Goal: Task Accomplishment & Management: Manage account settings

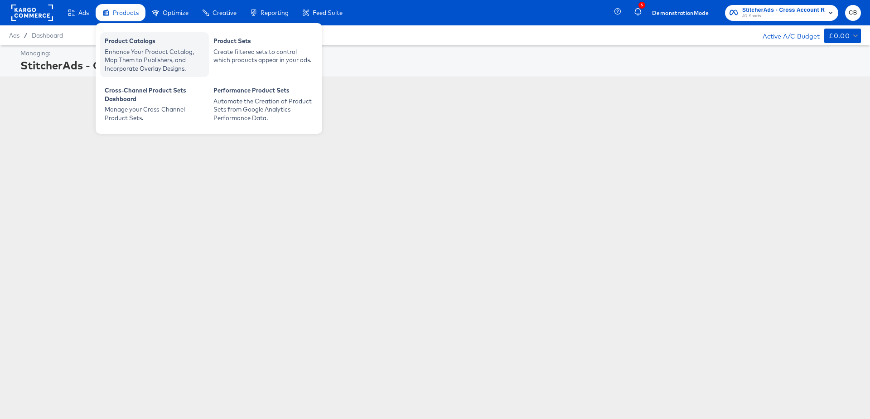
click at [121, 50] on div "Enhance Your Product Catalog, Map Them to Publishers, and Incorporate Overlay D…" at bounding box center [155, 60] width 100 height 25
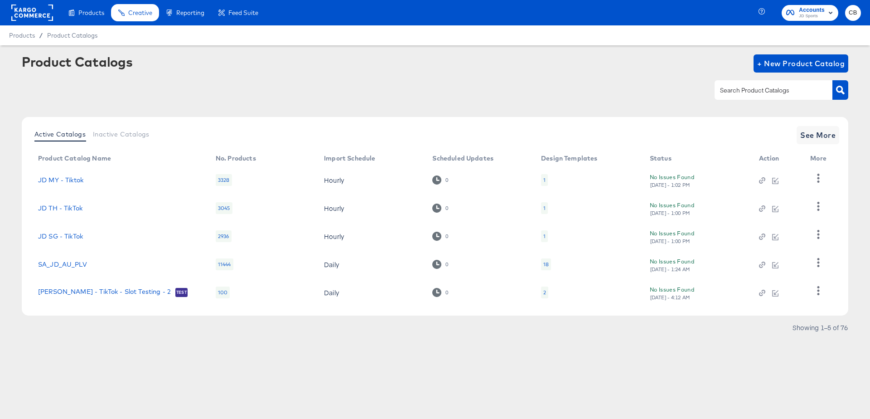
click at [730, 86] on input "text" at bounding box center [766, 90] width 97 height 10
type input "millet"
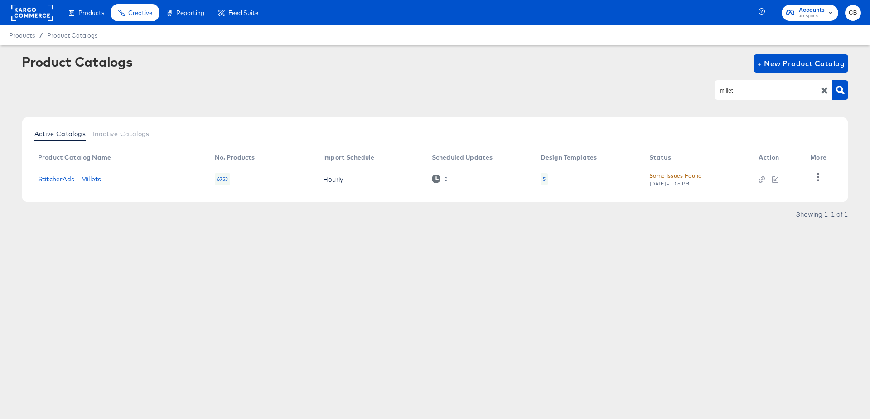
click at [82, 177] on link "StitcherAds - Millets" at bounding box center [69, 178] width 63 height 7
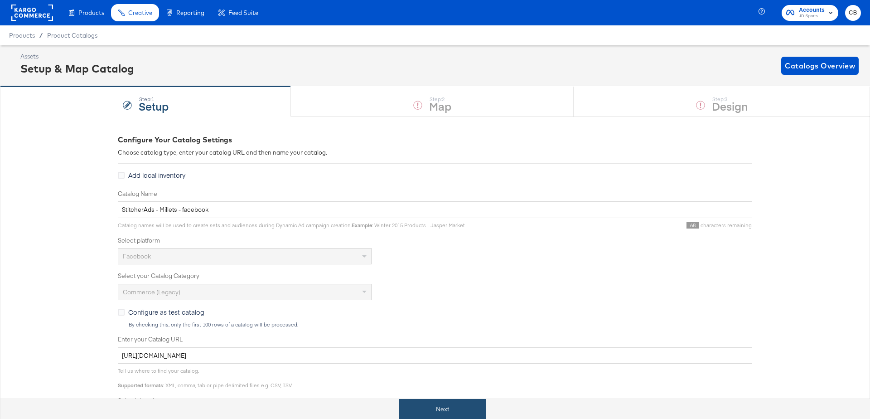
click at [446, 401] on button "Next" at bounding box center [442, 409] width 87 height 20
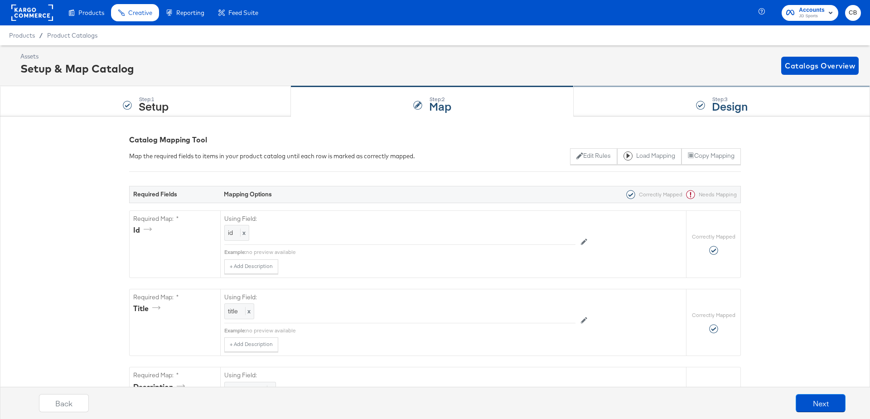
click at [594, 105] on div "Step: 3 Design" at bounding box center [722, 102] width 296 height 30
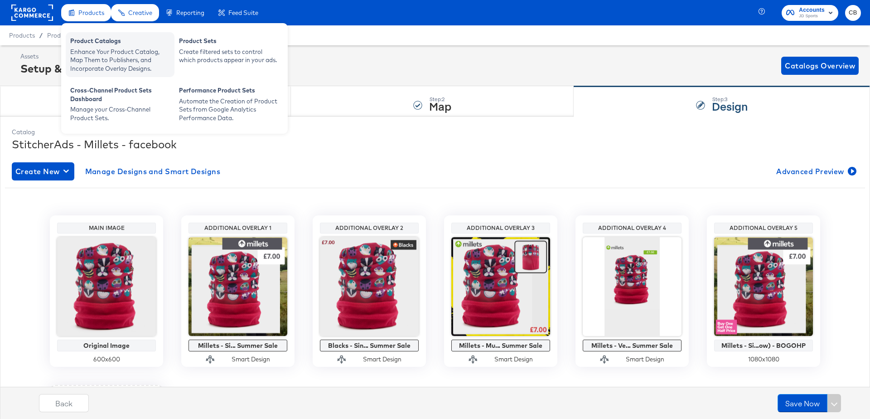
click at [99, 62] on div "Enhance Your Product Catalog, Map Them to Publishers, and Incorporate Overlay D…" at bounding box center [120, 60] width 100 height 25
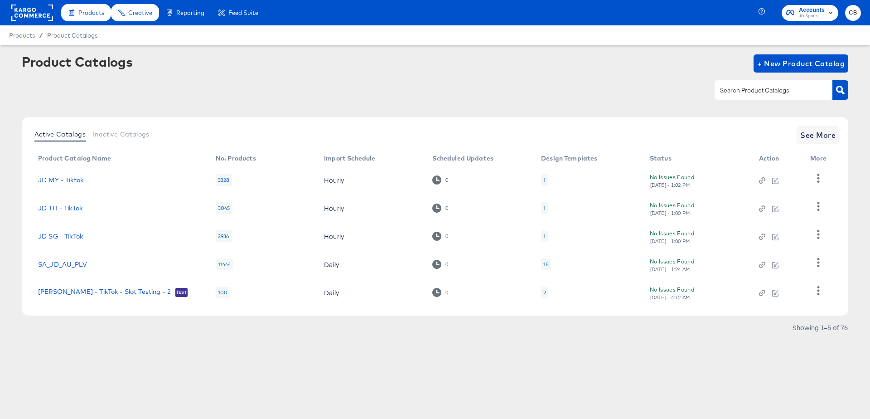
click at [729, 85] on input "text" at bounding box center [766, 90] width 97 height 10
type input "blacks"
click at [842, 95] on button "button" at bounding box center [840, 89] width 16 height 19
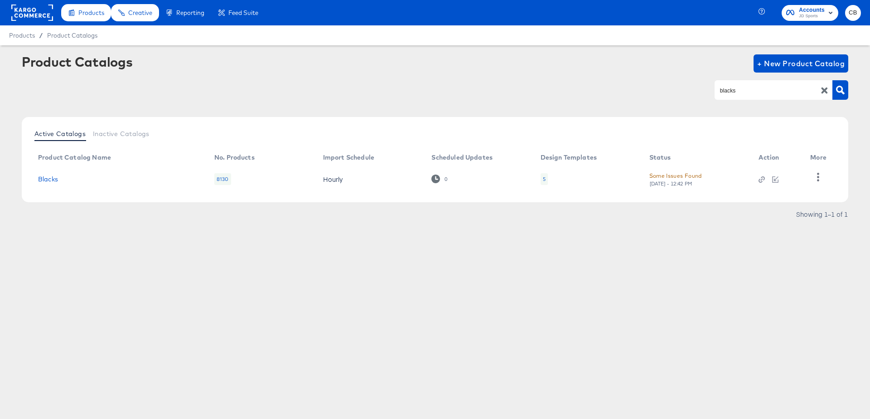
click at [45, 183] on td "Blacks" at bounding box center [119, 179] width 176 height 28
click at [47, 178] on link "Blacks" at bounding box center [48, 178] width 20 height 7
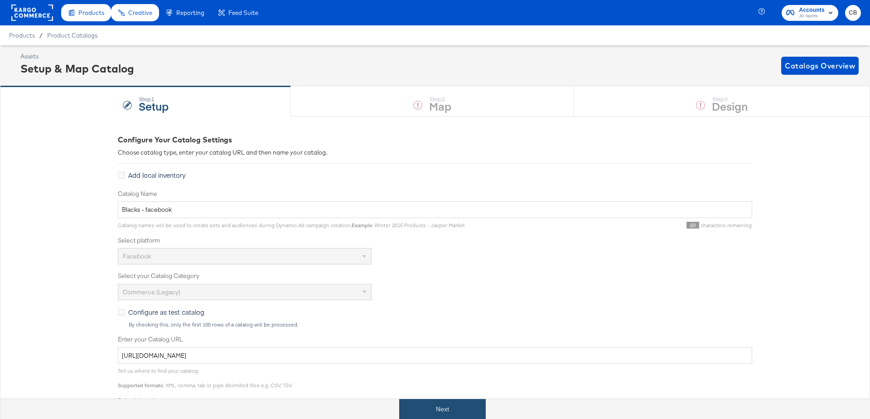
click at [434, 401] on button "Next" at bounding box center [442, 409] width 87 height 20
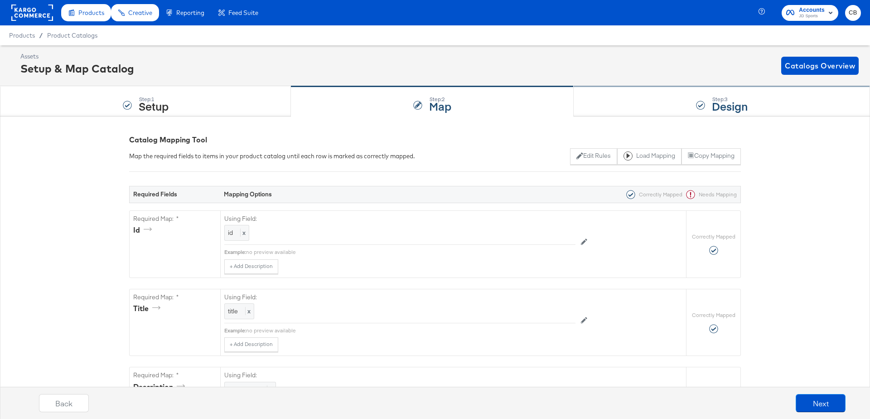
click at [616, 104] on div "Step: 3 Design" at bounding box center [722, 102] width 296 height 30
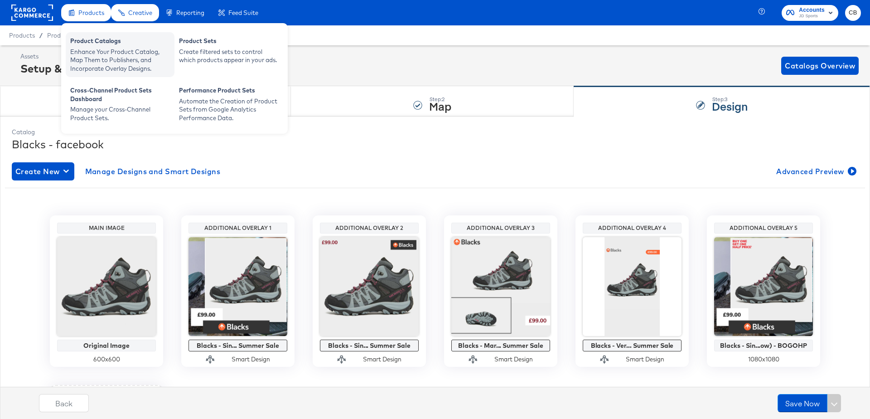
click at [98, 66] on div "Enhance Your Product Catalog, Map Them to Publishers, and Incorporate Overlay D…" at bounding box center [120, 60] width 100 height 25
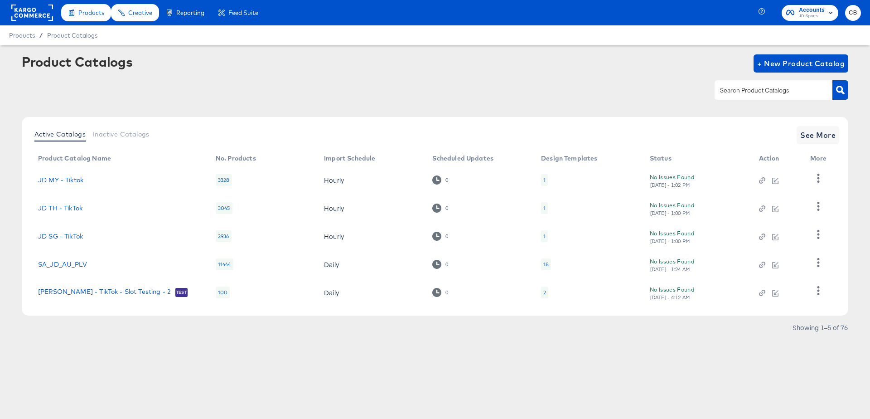
click at [753, 96] on div at bounding box center [774, 89] width 118 height 19
type input "outdoors"
click at [842, 88] on icon "button" at bounding box center [840, 90] width 9 height 9
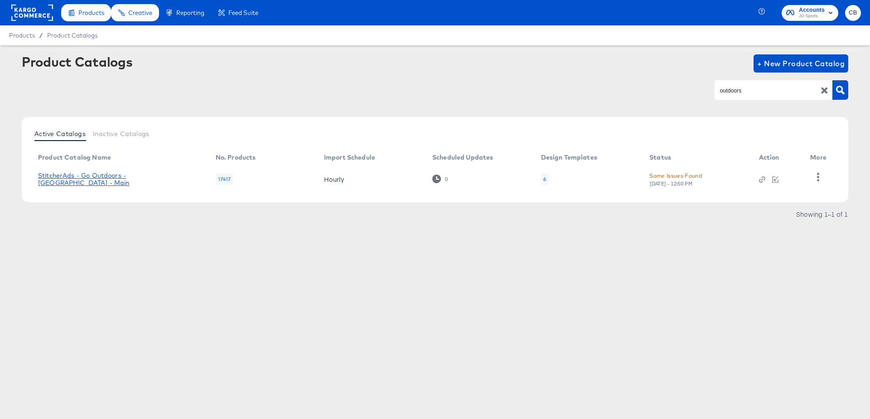
click at [97, 179] on link "StitcherAds - Go Outdoors - UK - Main" at bounding box center [117, 179] width 159 height 14
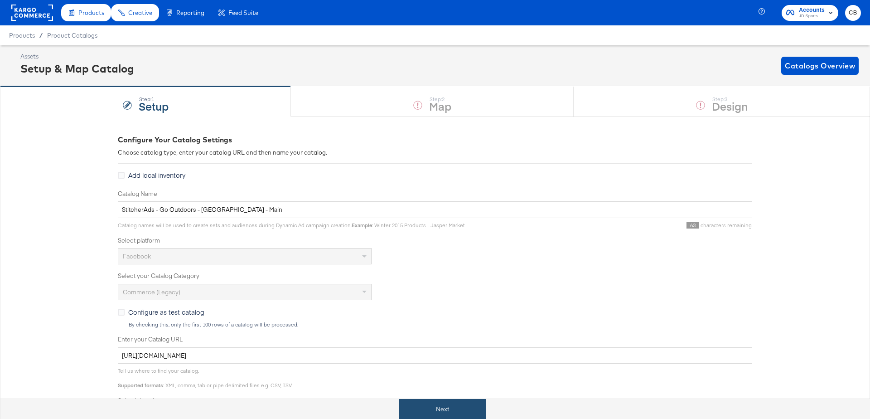
click at [447, 410] on button "Next" at bounding box center [442, 409] width 87 height 20
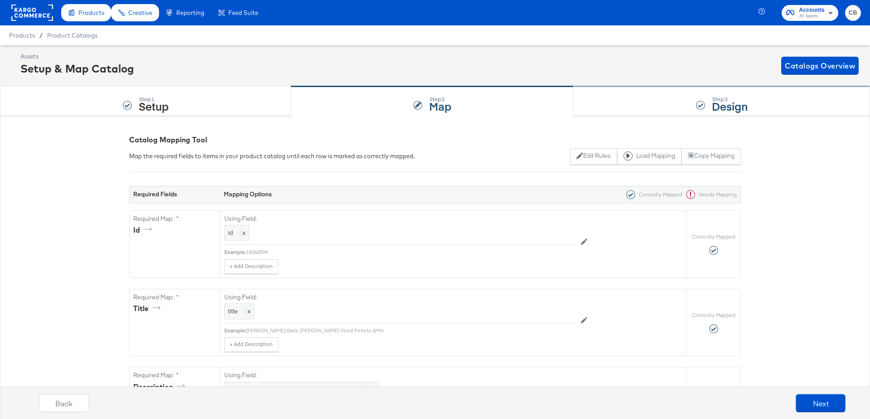
click at [624, 109] on div "Step: 3 Design" at bounding box center [722, 102] width 296 height 30
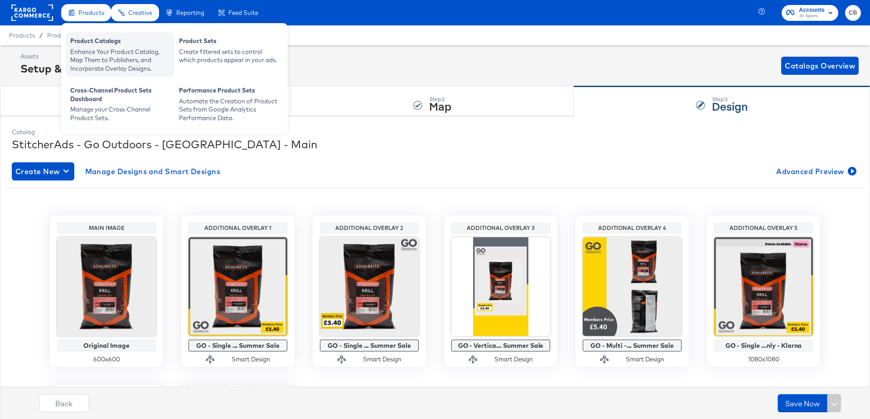
click at [88, 53] on div "Enhance Your Product Catalog, Map Them to Publishers, and Incorporate Overlay D…" at bounding box center [120, 60] width 100 height 25
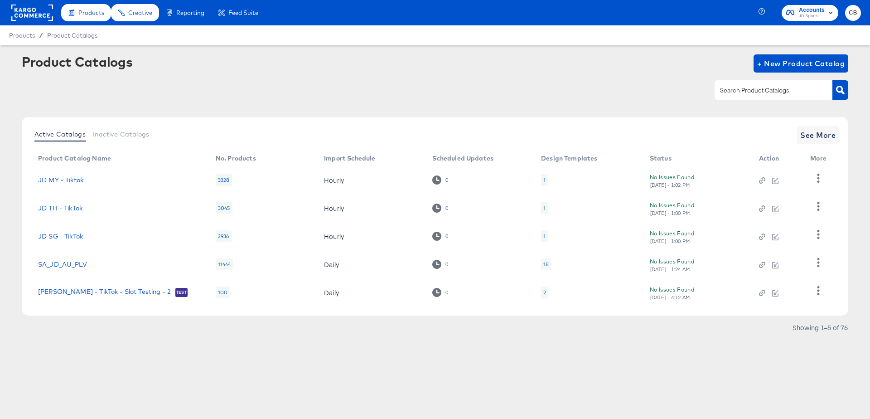
click at [758, 83] on div at bounding box center [774, 89] width 118 height 19
type input "millets"
click at [849, 91] on article "Product Catalogs + New Product Catalog millets Active Catalogs Inactive Catalog…" at bounding box center [435, 205] width 870 height 321
click at [838, 91] on icon "button" at bounding box center [840, 90] width 9 height 9
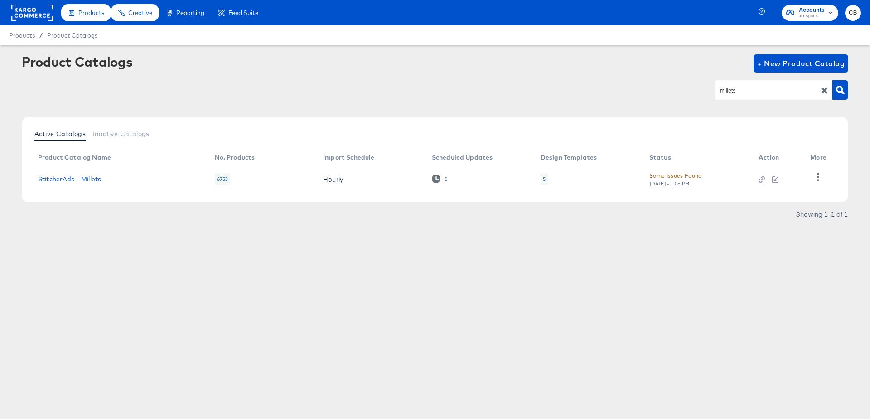
click at [73, 184] on td "StitcherAds - Millets" at bounding box center [119, 179] width 177 height 28
click at [77, 181] on link "StitcherAds - Millets" at bounding box center [69, 178] width 63 height 7
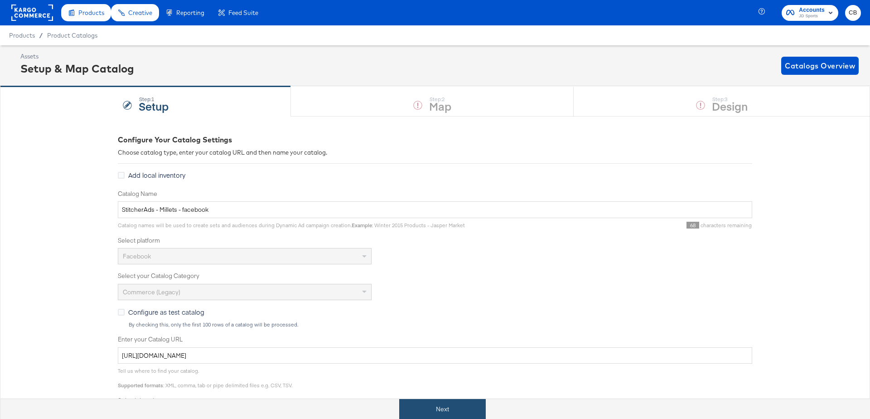
click at [463, 407] on button "Next" at bounding box center [442, 409] width 87 height 20
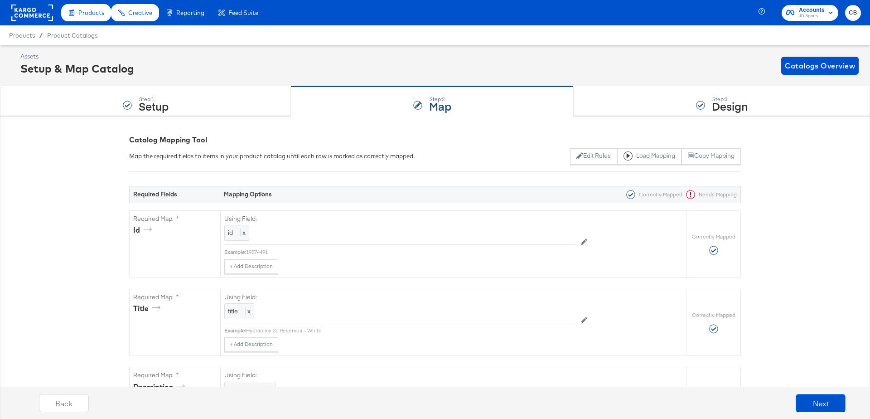
click at [622, 100] on div "Step: 3 Design" at bounding box center [722, 102] width 296 height 30
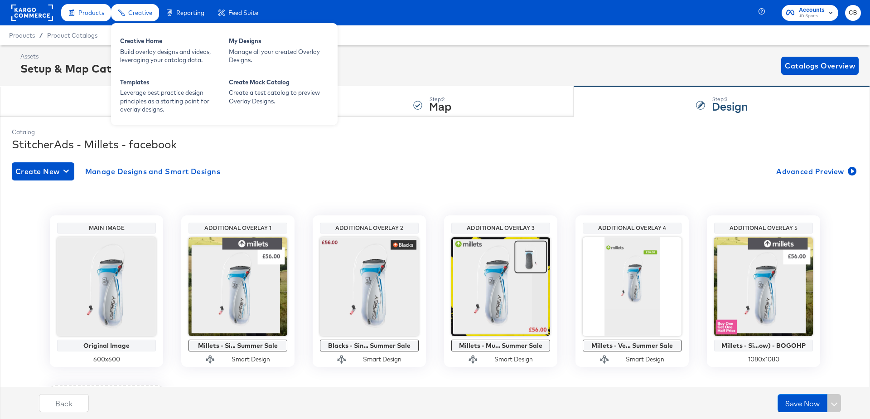
click at [143, 16] on span "Creative" at bounding box center [140, 12] width 24 height 7
click at [143, 41] on div "Creative Home" at bounding box center [170, 42] width 100 height 11
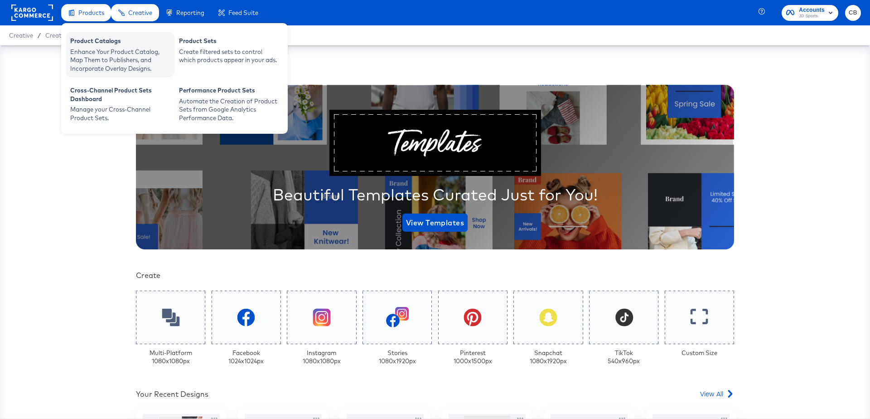
click at [92, 58] on div "Enhance Your Product Catalog, Map Them to Publishers, and Incorporate Overlay D…" at bounding box center [120, 60] width 100 height 25
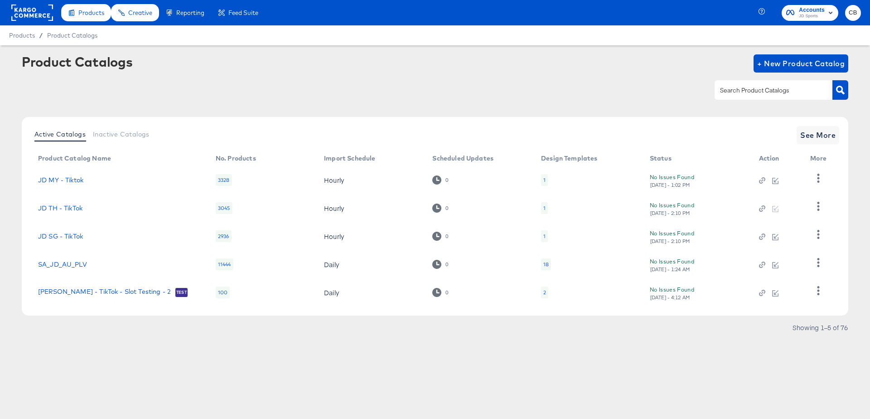
click at [716, 88] on div at bounding box center [774, 89] width 118 height 19
type input "millets"
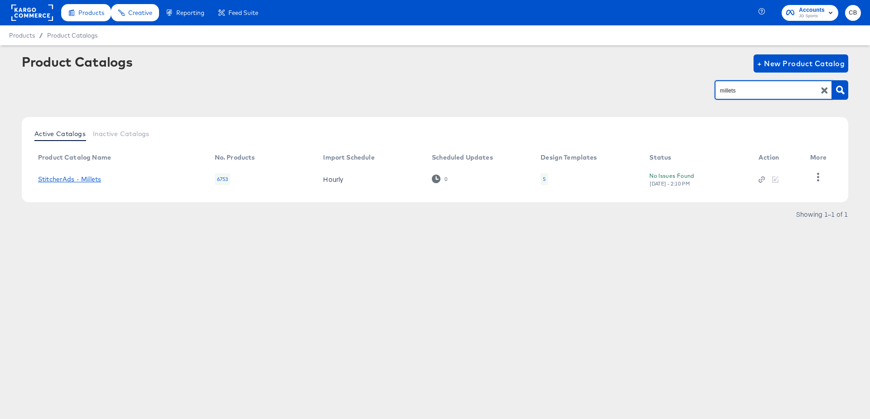
click at [79, 181] on link "StitcherAds - Millets" at bounding box center [69, 178] width 63 height 7
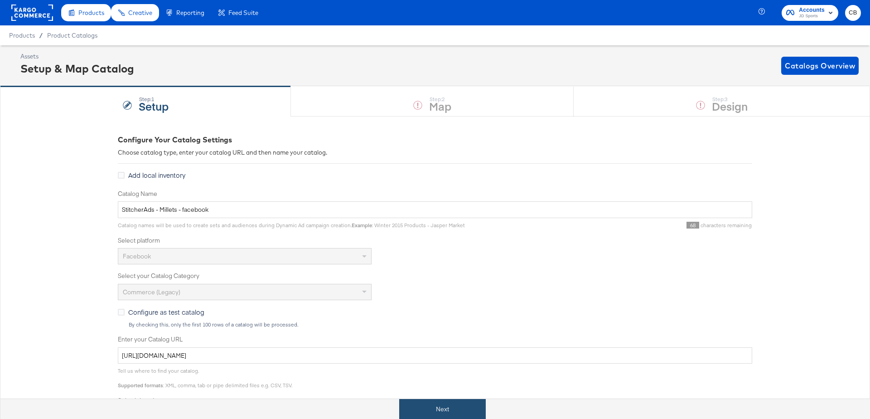
click at [427, 399] on div "Next" at bounding box center [442, 409] width 884 height 20
click at [430, 403] on button "Next" at bounding box center [442, 409] width 87 height 20
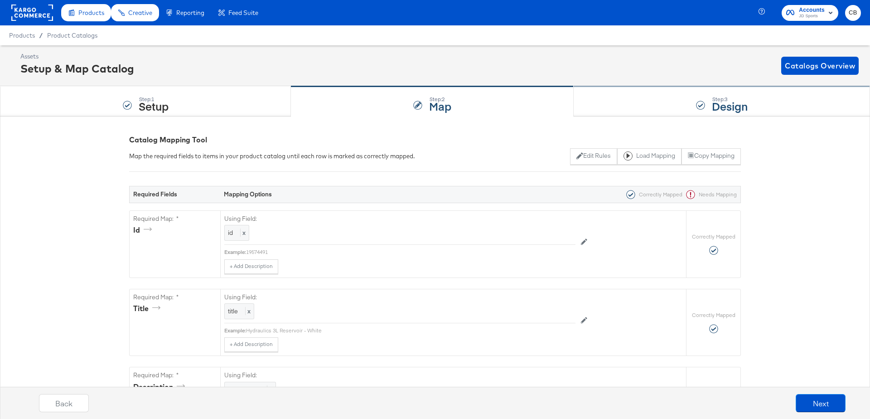
click at [617, 101] on div "Step: 3 Design" at bounding box center [722, 102] width 296 height 30
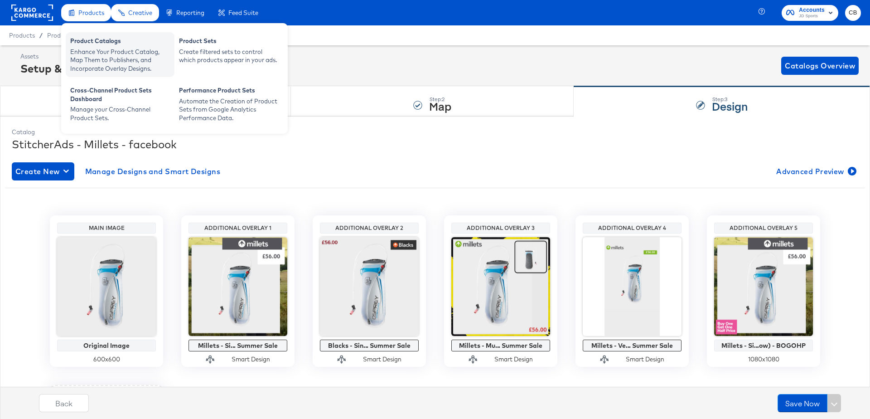
click at [92, 48] on div "Enhance Your Product Catalog, Map Them to Publishers, and Incorporate Overlay D…" at bounding box center [120, 60] width 100 height 25
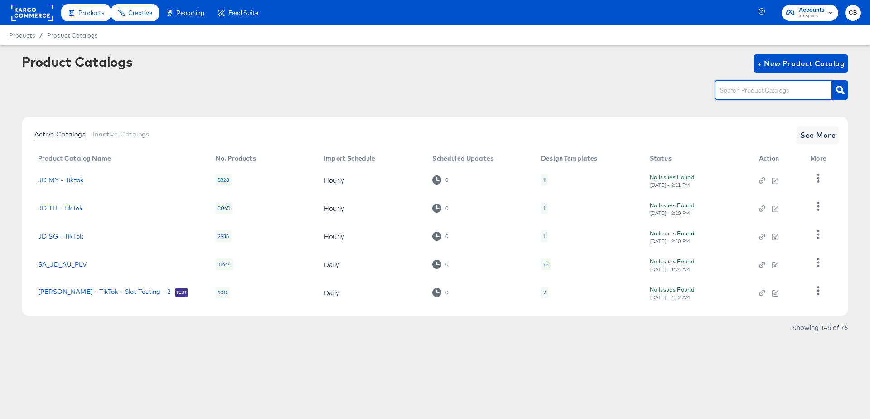
click at [744, 90] on input "text" at bounding box center [766, 90] width 97 height 10
type input "millet"
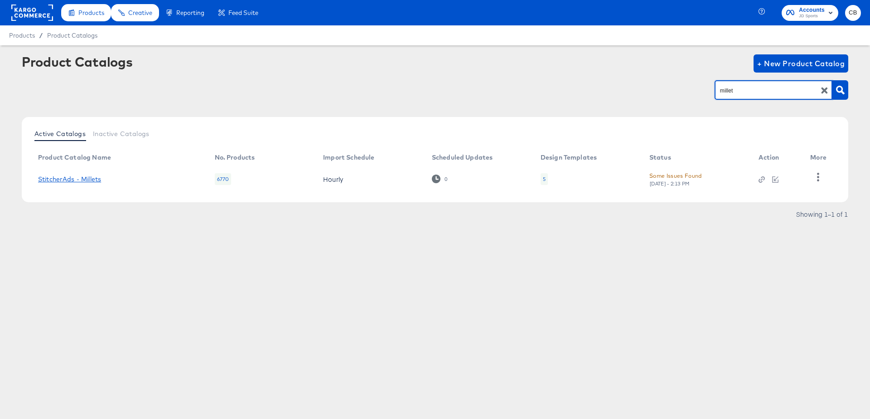
click at [74, 180] on link "StitcherAds - Millets" at bounding box center [69, 178] width 63 height 7
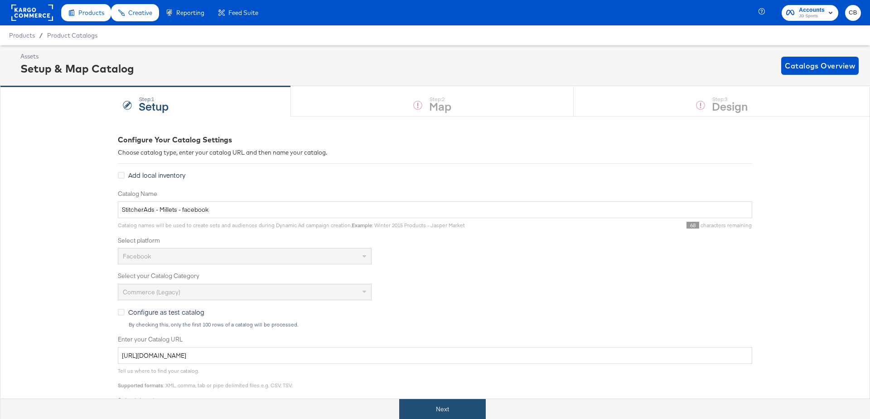
click at [440, 403] on button "Next" at bounding box center [442, 409] width 87 height 20
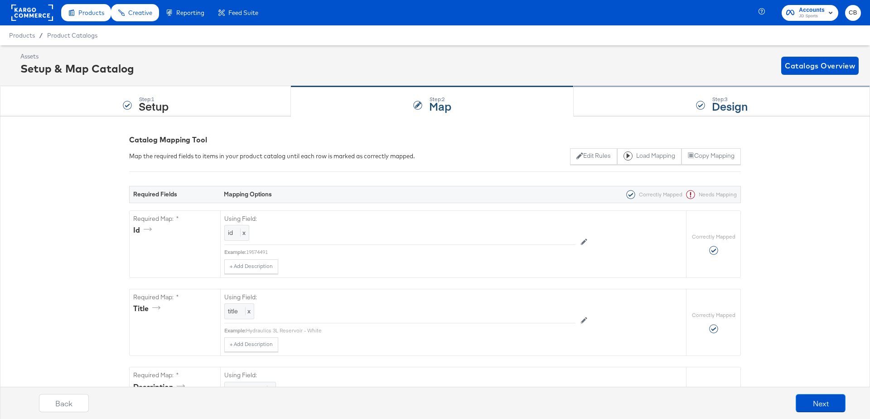
click at [628, 112] on div "Step: 3 Design" at bounding box center [722, 102] width 296 height 30
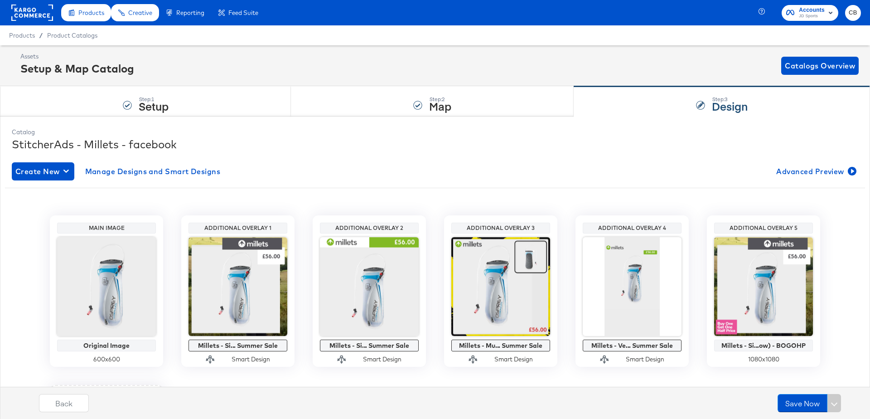
click at [32, 19] on rect at bounding box center [32, 13] width 42 height 16
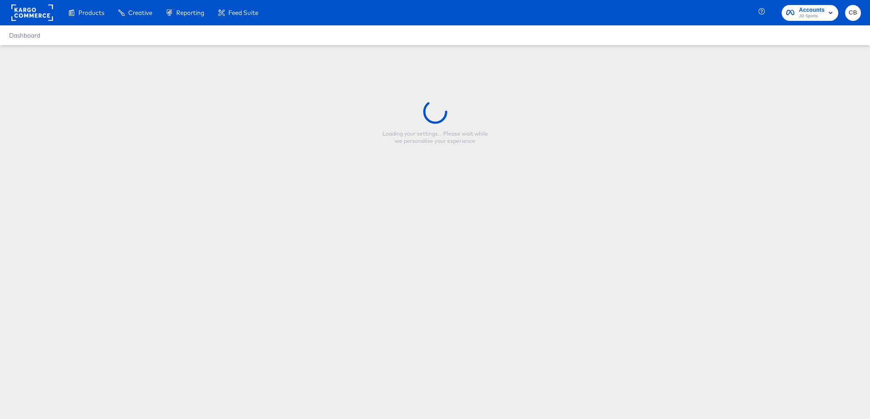
type input "Copy - JD UK - Multi 2 New - CL Full"
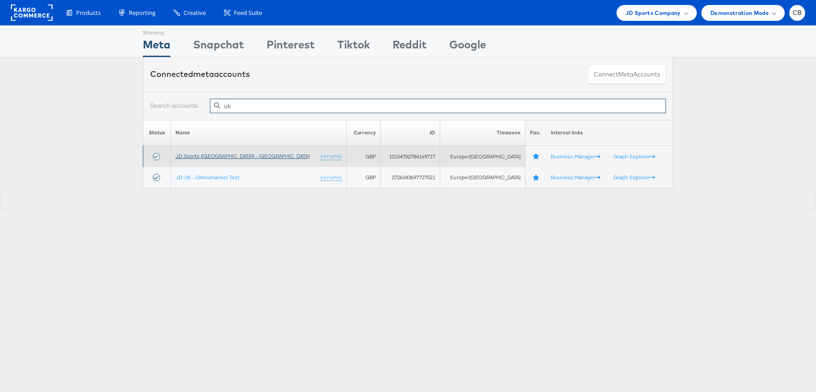
type input "uk"
click at [213, 154] on link "JD Sports ([GEOGRAPHIC_DATA]) - [GEOGRAPHIC_DATA]" at bounding box center [242, 156] width 134 height 7
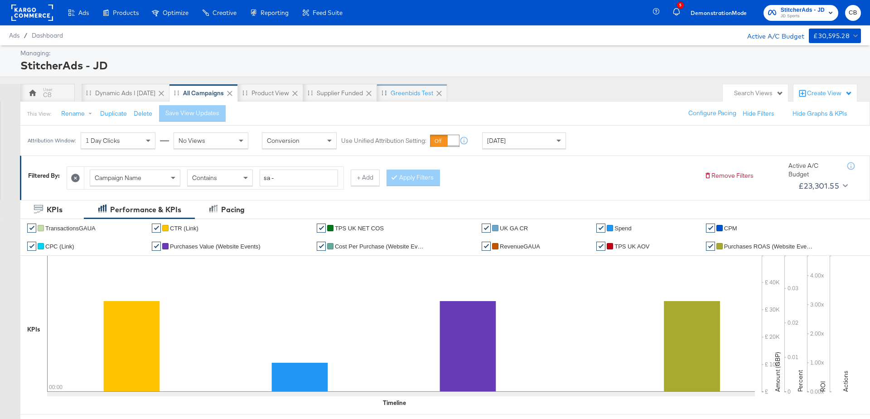
click at [405, 87] on div "Greenbids Test" at bounding box center [412, 93] width 70 height 18
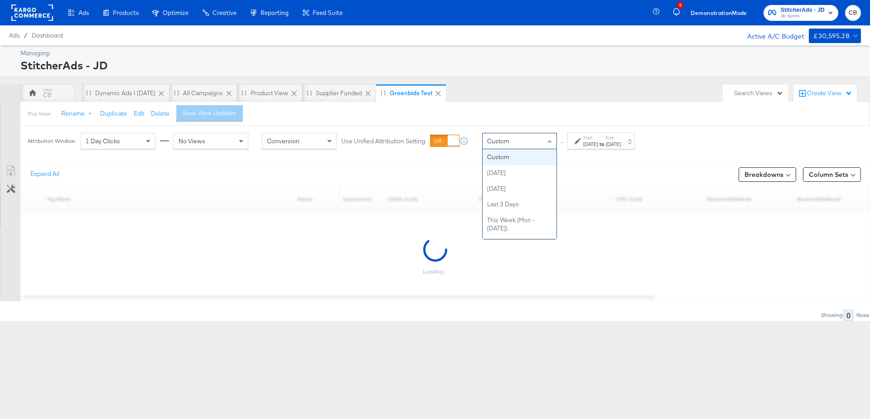
click at [529, 147] on div "Custom" at bounding box center [520, 140] width 74 height 15
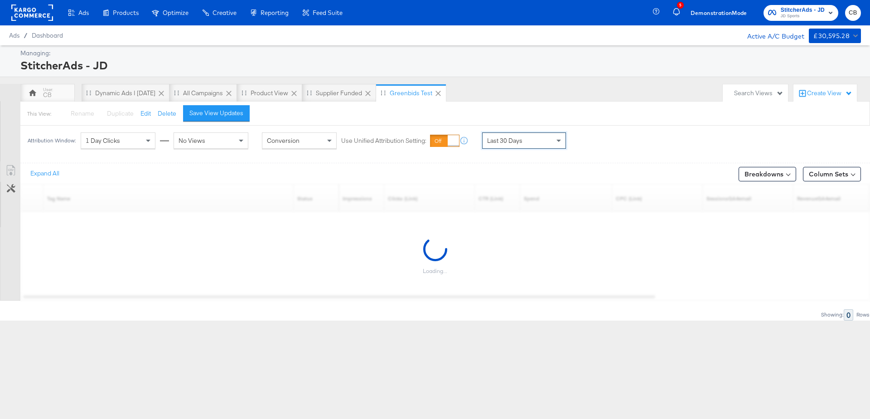
click at [598, 111] on div "This View: Rename Please save your changes before renaming this view Duplicate …" at bounding box center [445, 113] width 850 height 24
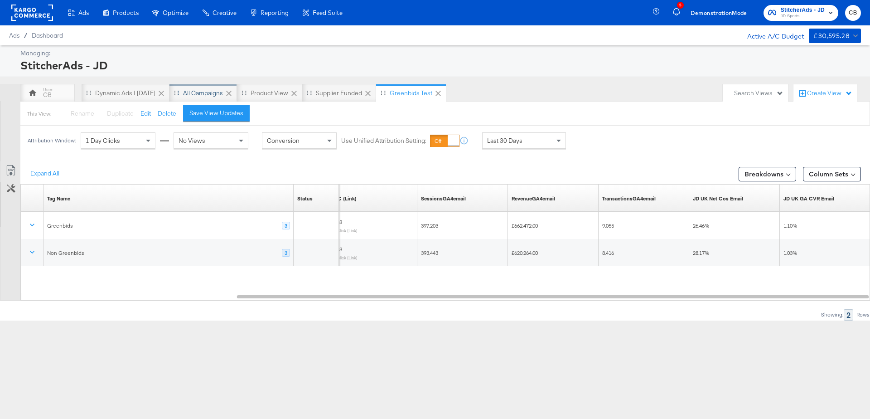
click at [207, 92] on div "All Campaigns" at bounding box center [203, 93] width 40 height 9
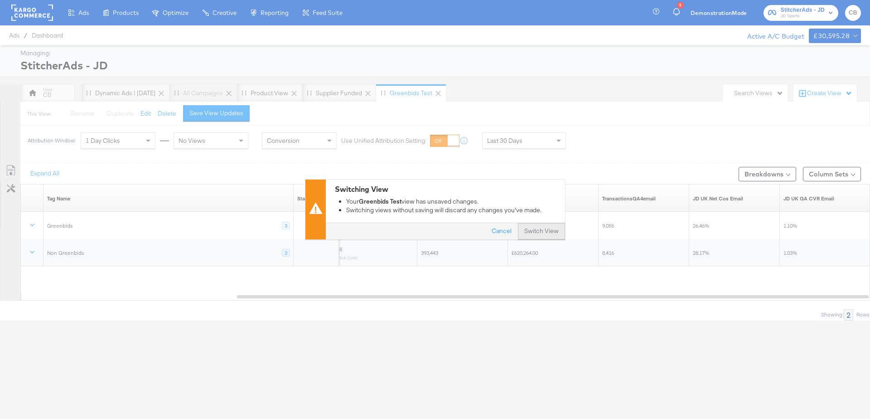
click at [551, 235] on button "Switch View" at bounding box center [541, 231] width 47 height 16
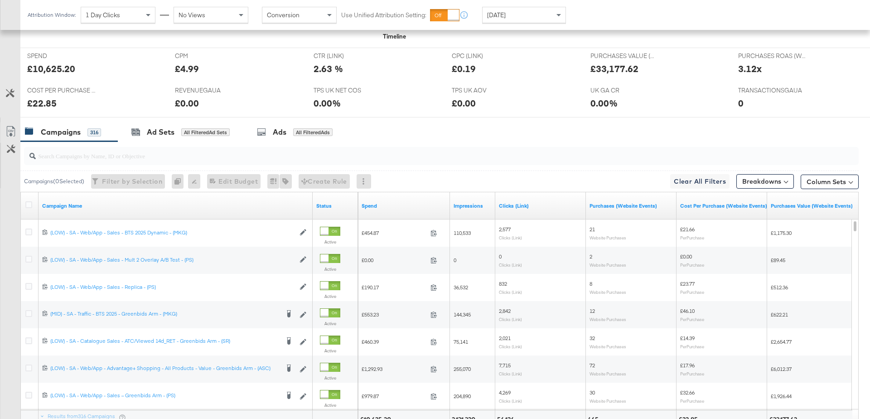
scroll to position [449, 0]
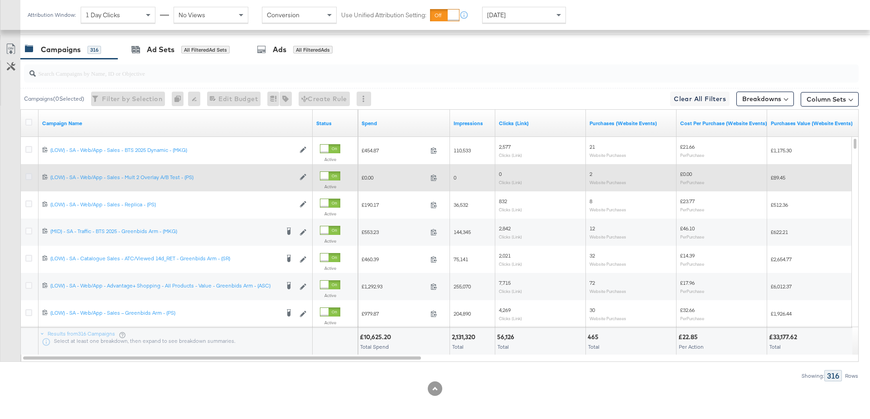
click at [29, 177] on icon at bounding box center [28, 176] width 7 height 7
click at [0, 0] on input "checkbox" at bounding box center [0, 0] width 0 height 0
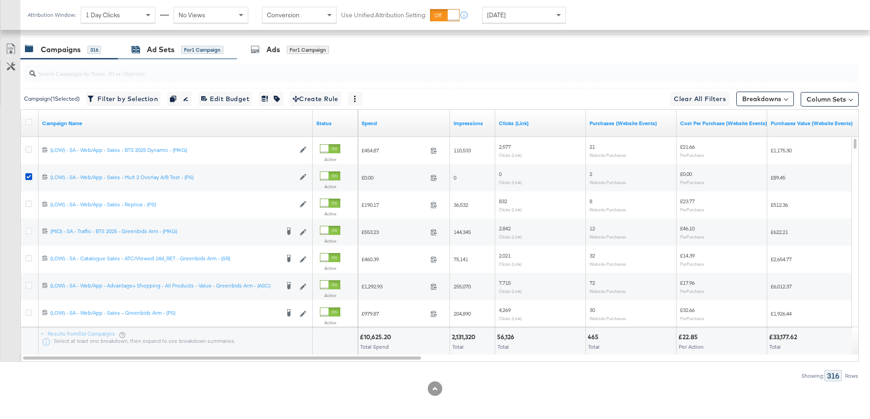
click at [172, 49] on div "Ad Sets" at bounding box center [161, 49] width 28 height 10
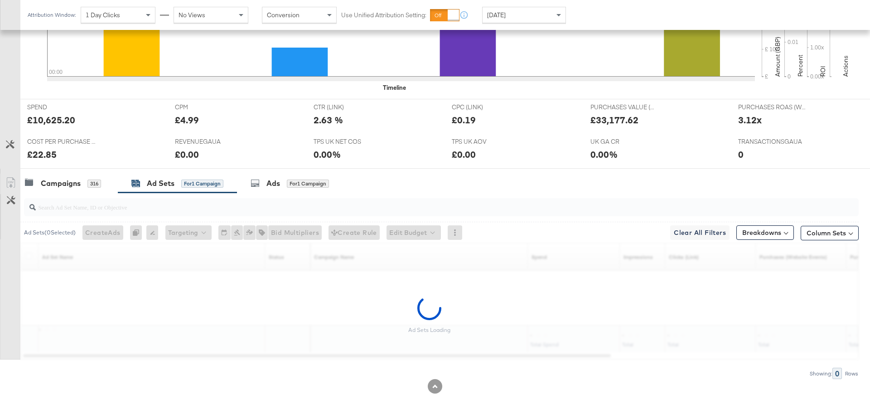
scroll to position [313, 0]
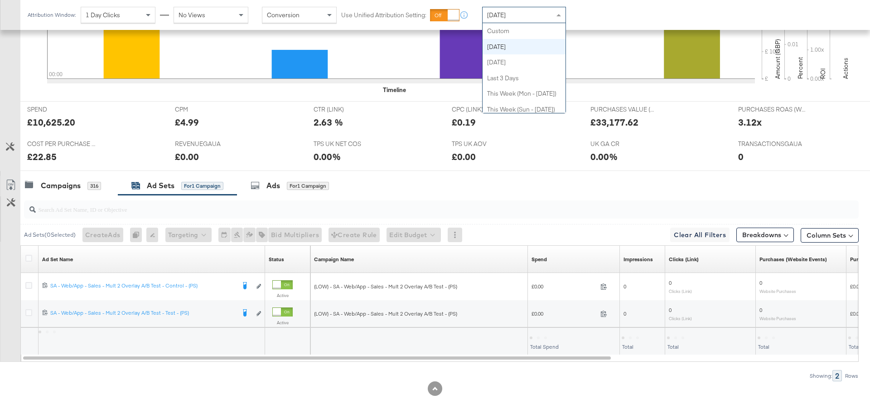
click at [552, 14] on div "[DATE]" at bounding box center [524, 14] width 83 height 15
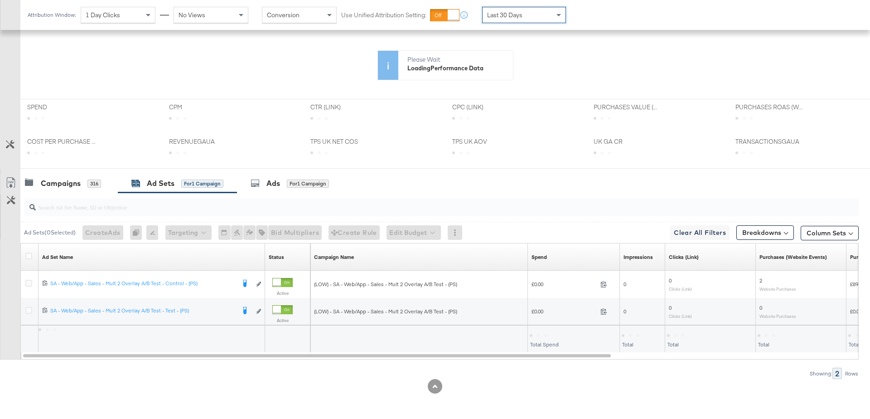
scroll to position [224, 0]
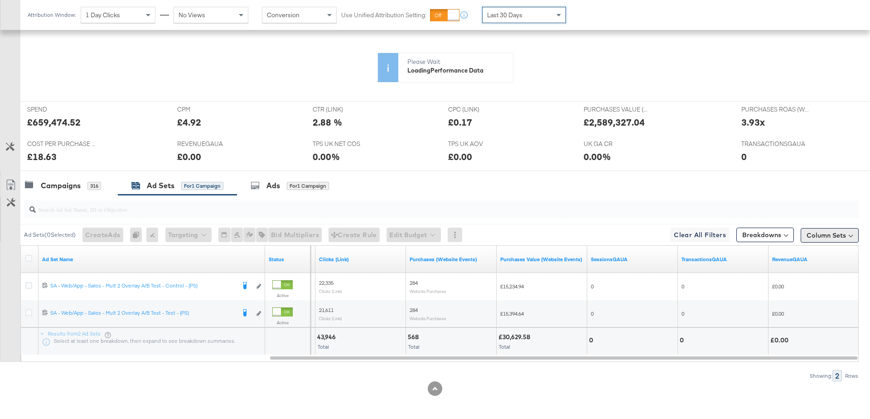
click at [834, 239] on button "Column Sets" at bounding box center [830, 235] width 58 height 14
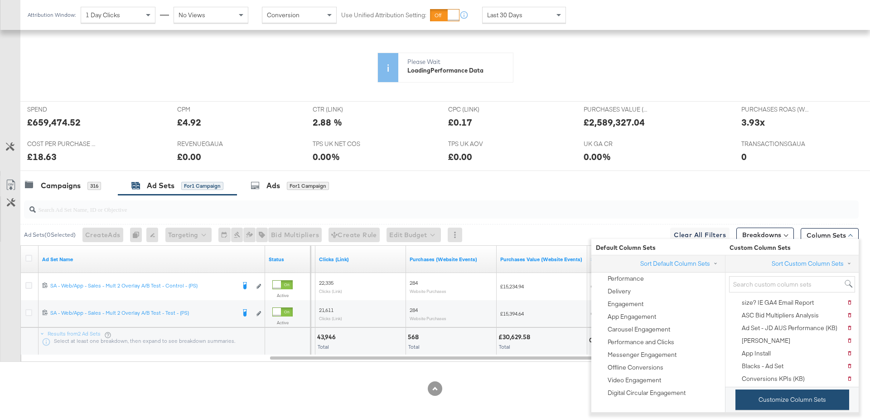
click at [768, 400] on button "Customize Column Sets" at bounding box center [792, 399] width 114 height 20
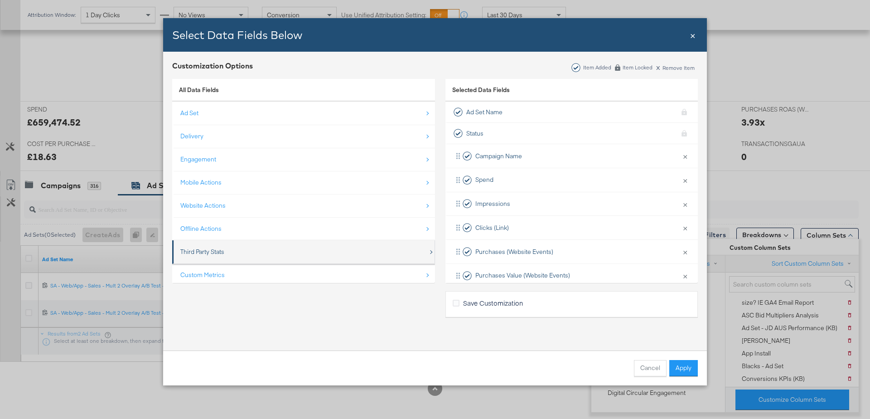
click at [285, 259] on div "Third Party Stats" at bounding box center [304, 251] width 248 height 19
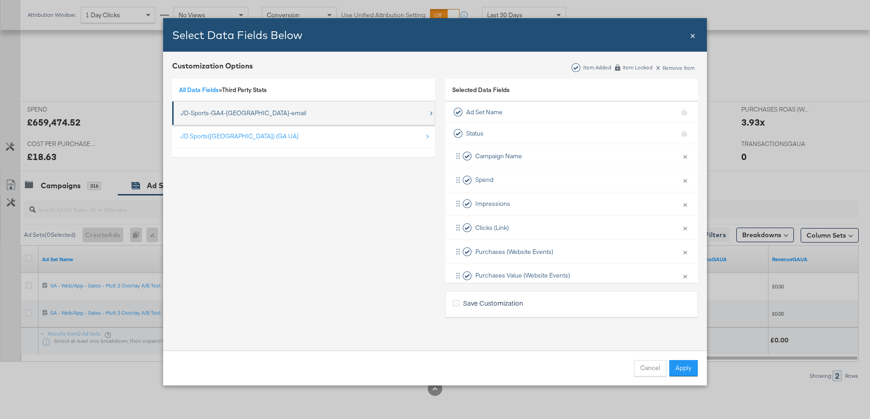
click at [262, 112] on div "JD-Sports-GA4-UK-email" at bounding box center [304, 113] width 248 height 19
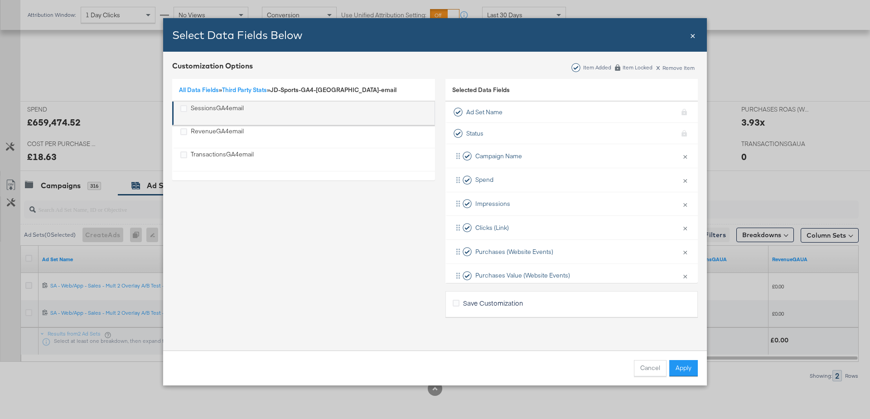
click at [222, 111] on div "SessionsGA4email" at bounding box center [217, 113] width 53 height 19
click at [218, 123] on li "SessionsGA4email" at bounding box center [303, 113] width 263 height 24
click at [222, 132] on div "RevenueGA4email" at bounding box center [217, 136] width 53 height 19
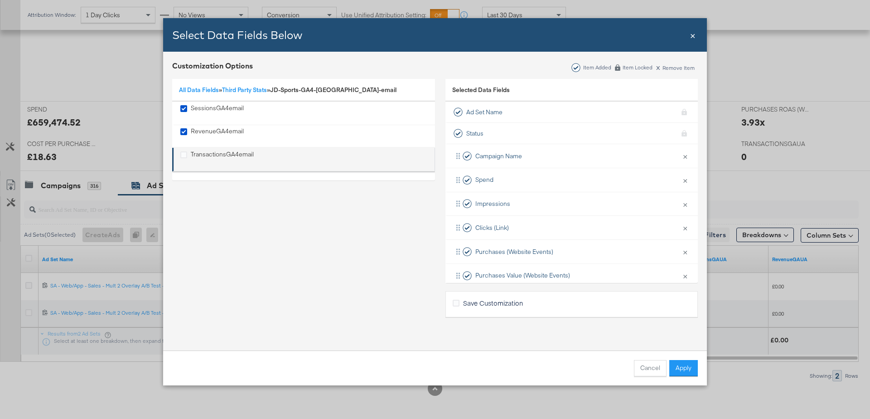
click at [222, 153] on div "TransactionsGA4email" at bounding box center [222, 159] width 63 height 19
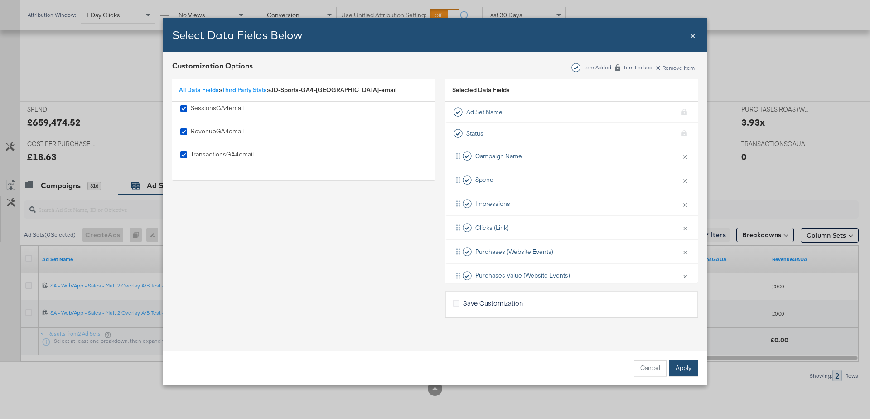
click at [687, 363] on button "Apply" at bounding box center [683, 368] width 29 height 16
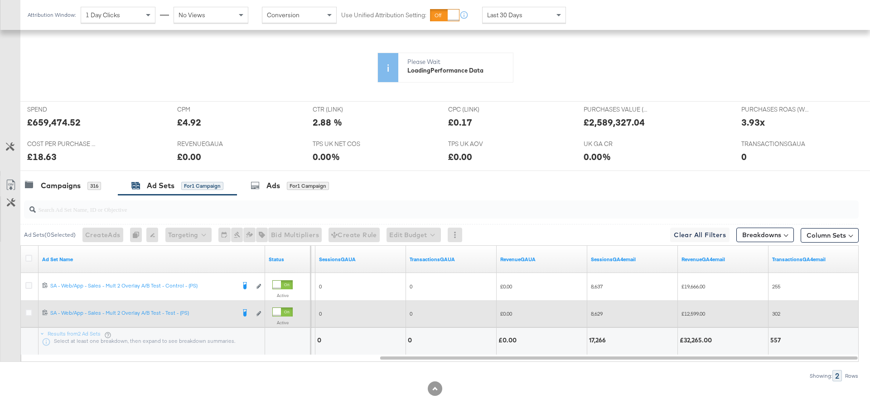
scroll to position [313, 0]
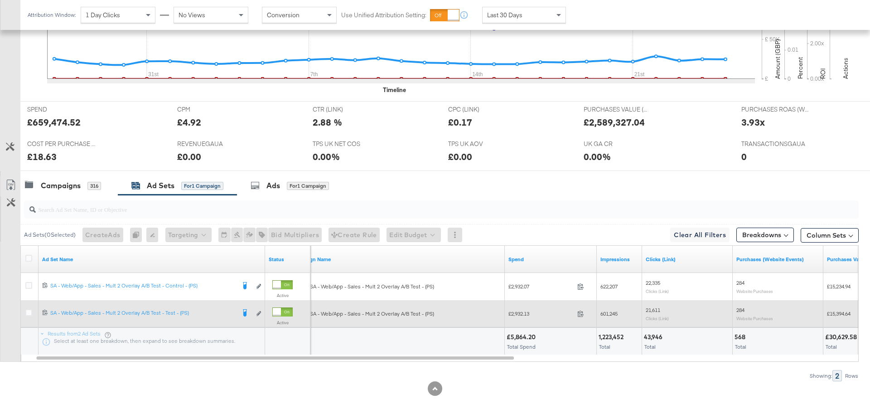
click at [611, 300] on div "601,245" at bounding box center [619, 313] width 45 height 27
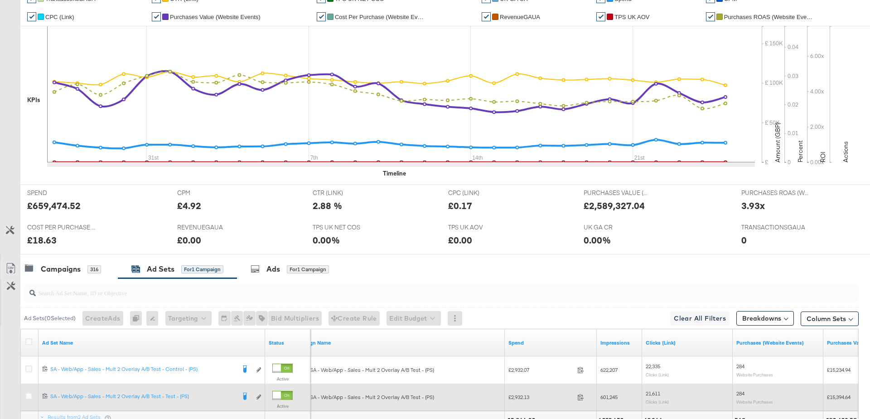
scroll to position [0, 0]
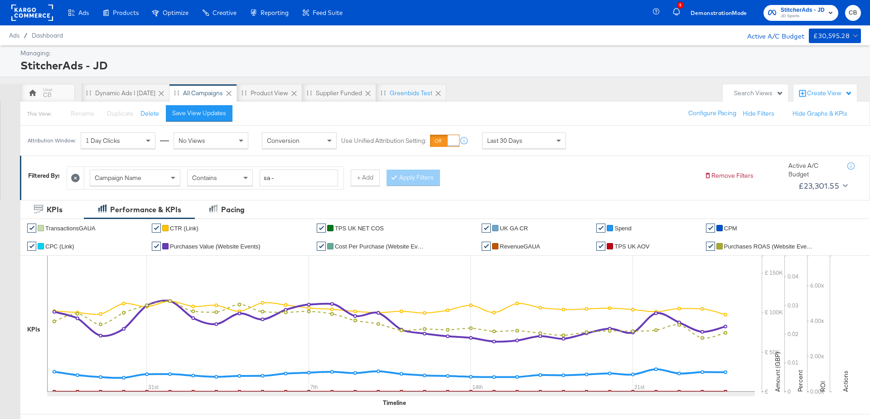
click at [38, 18] on rect at bounding box center [32, 13] width 42 height 16
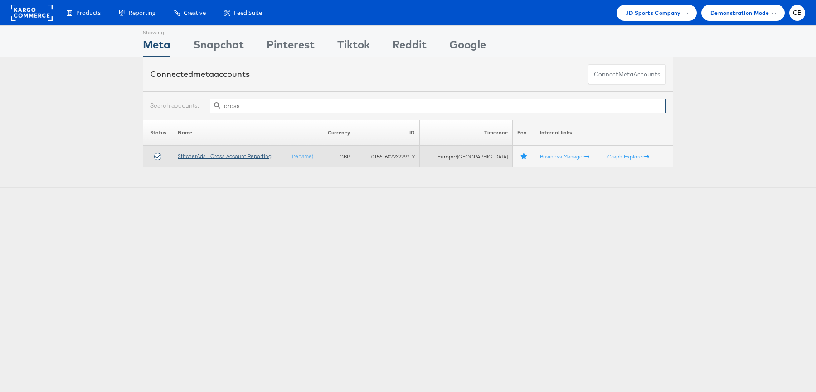
type input "cross"
click at [237, 155] on link "StitcherAds - Cross Account Reporting" at bounding box center [225, 156] width 94 height 7
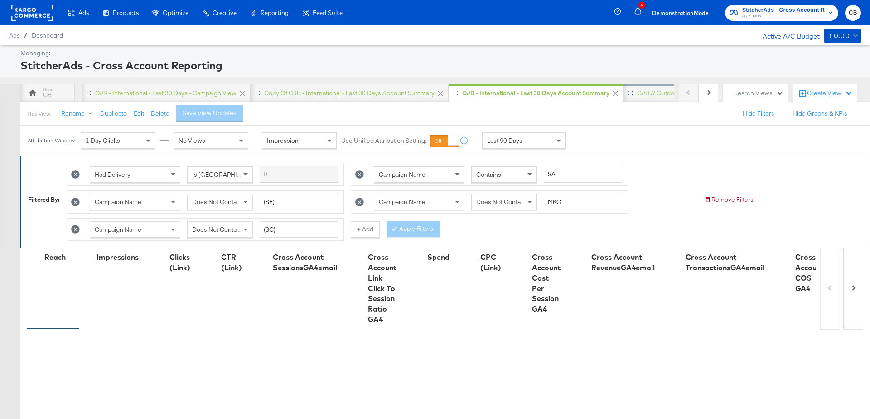
click at [639, 87] on div "CJB // Outdoors" at bounding box center [660, 93] width 74 height 18
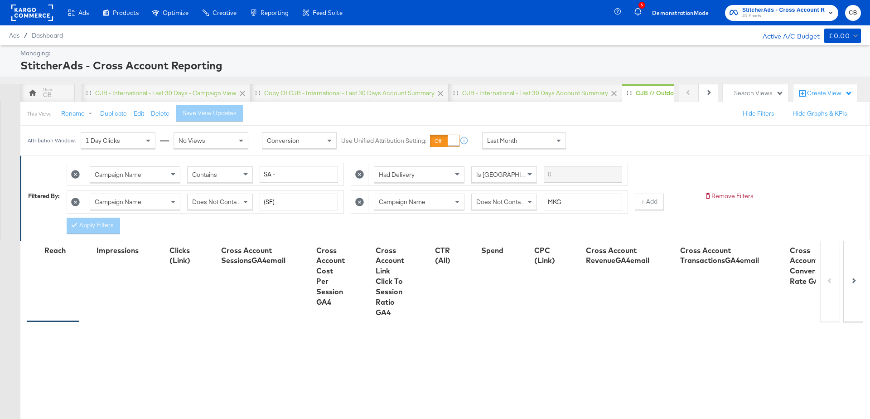
click at [541, 140] on div "Last Month" at bounding box center [524, 140] width 83 height 15
click at [646, 137] on div "Attribution Window: 1 Day Clicks No Views Conversion Use Unified Attribution Se…" at bounding box center [435, 141] width 870 height 30
